Goal: Navigation & Orientation: Find specific page/section

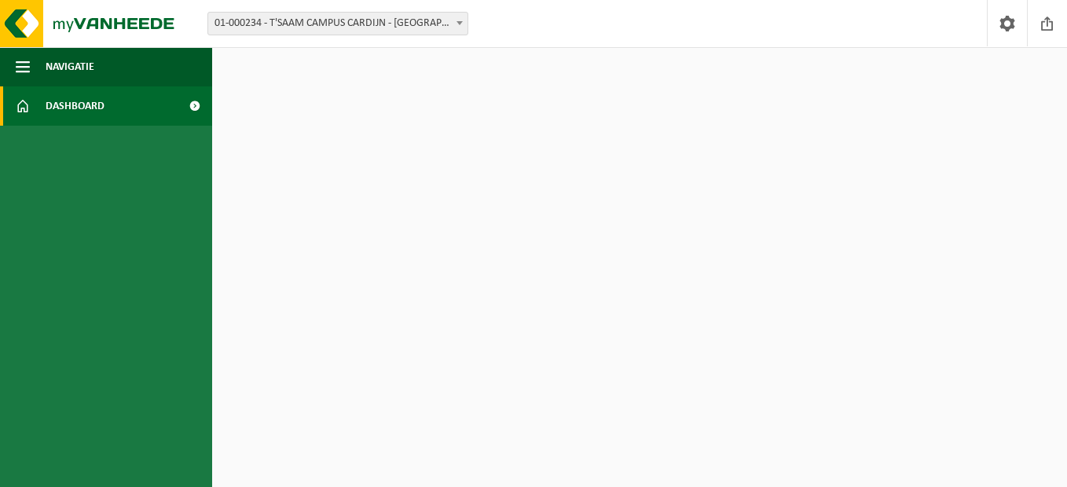
click at [112, 107] on link "Dashboard" at bounding box center [106, 105] width 212 height 39
click at [42, 100] on link "Dashboard" at bounding box center [106, 105] width 212 height 39
click at [682, 250] on html "Vestiging: 01-000234 - T'SAAM CAMPUS CARDIJN - DIKSMUIDE 01-000234 - T'SAAM CAM…" at bounding box center [533, 243] width 1067 height 487
click at [313, 161] on html "Vestiging: 01-000234 - T'SAAM CAMPUS CARDIJN - DIKSMUIDE 01-000234 - T'SAAM CAM…" at bounding box center [533, 243] width 1067 height 487
click at [25, 101] on span at bounding box center [23, 105] width 14 height 39
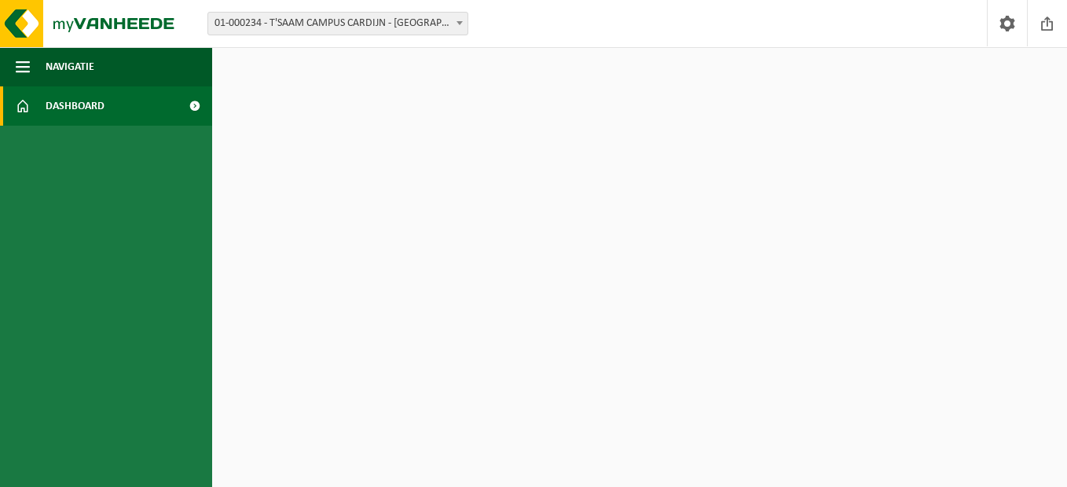
click at [196, 107] on span at bounding box center [194, 105] width 35 height 39
click at [196, 108] on span at bounding box center [194, 105] width 35 height 39
click at [167, 108] on link "Dashboard" at bounding box center [106, 105] width 212 height 39
